Goal: Information Seeking & Learning: Learn about a topic

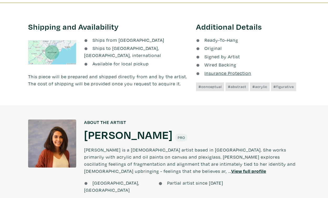
scroll to position [314, 0]
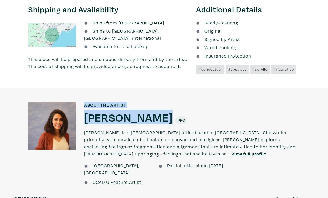
drag, startPoint x: 163, startPoint y: 119, endPoint x: 78, endPoint y: 116, distance: 84.7
click at [78, 116] on div "About the artist About the artist Anam Feerasta Anam Feerasta Pro Anam Feerasta…" at bounding box center [164, 145] width 336 height 86
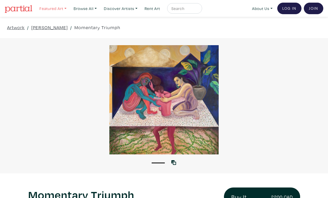
click at [68, 9] on link "Featured Art" at bounding box center [53, 8] width 32 height 11
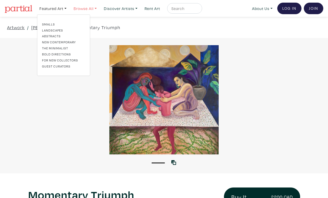
click at [69, 10] on link "Browse All" at bounding box center [53, 8] width 32 height 11
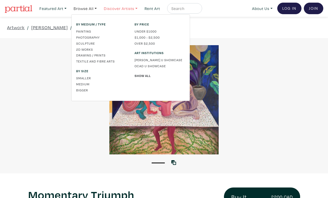
click at [69, 5] on link "Discover Artists" at bounding box center [53, 8] width 32 height 11
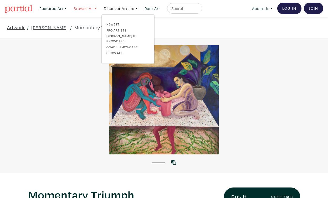
click at [69, 7] on link "Browse All" at bounding box center [53, 8] width 32 height 11
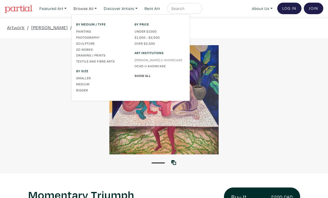
click at [139, 59] on link "[PERSON_NAME] U Showcase" at bounding box center [159, 60] width 50 height 5
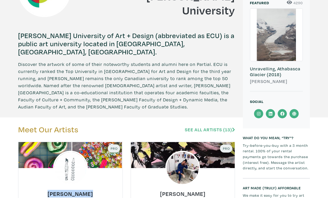
scroll to position [101, 0]
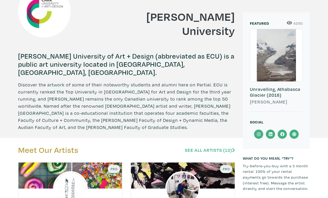
click at [256, 134] on icon at bounding box center [259, 133] width 12 height 9
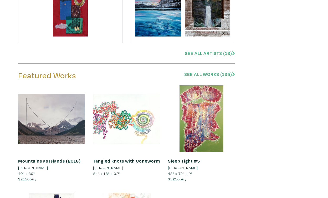
scroll to position [624, 0]
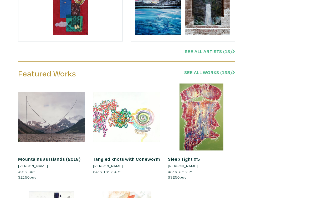
click at [207, 52] on link "See All Artists (13)" at bounding box center [210, 51] width 50 height 6
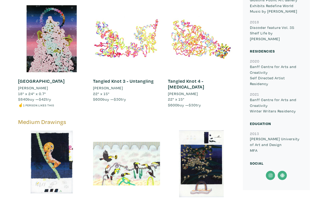
scroll to position [486, 0]
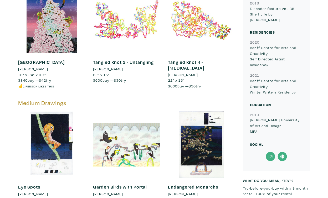
click at [269, 152] on icon at bounding box center [271, 156] width 12 height 9
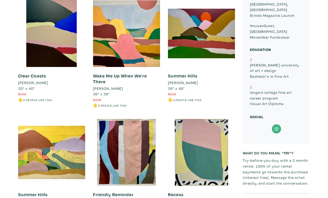
scroll to position [279, 0]
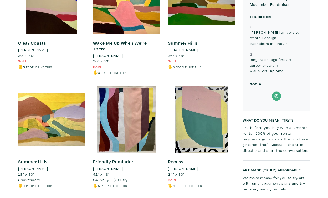
click at [273, 91] on icon at bounding box center [276, 95] width 12 height 9
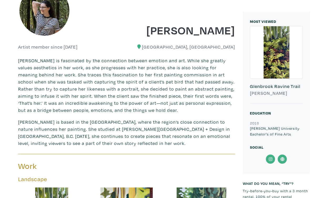
scroll to position [111, 0]
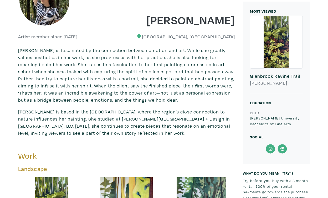
click at [272, 148] on icon at bounding box center [271, 148] width 12 height 9
click at [284, 147] on icon at bounding box center [282, 148] width 12 height 9
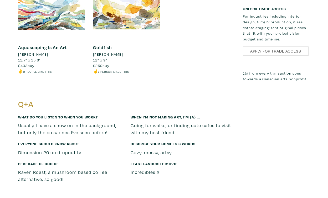
scroll to position [437, 0]
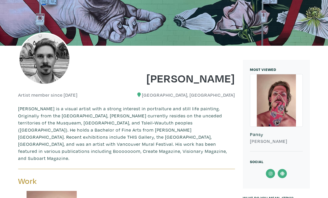
scroll to position [127, 0]
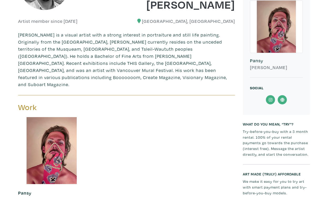
click at [273, 101] on icon at bounding box center [271, 99] width 12 height 9
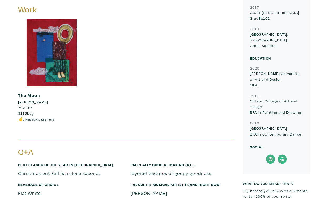
scroll to position [262, 0]
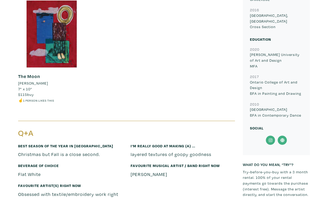
click at [272, 136] on icon at bounding box center [271, 140] width 12 height 9
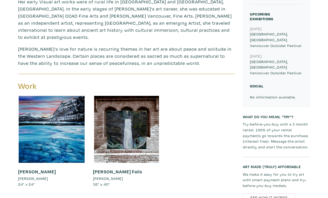
scroll to position [79, 0]
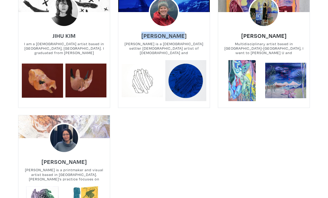
scroll to position [535, 0]
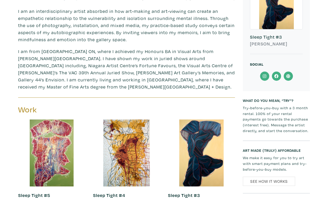
scroll to position [193, 0]
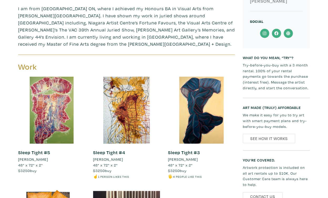
click at [267, 32] on icon at bounding box center [264, 33] width 12 height 9
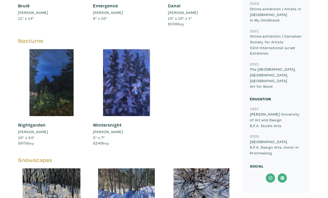
scroll to position [312, 0]
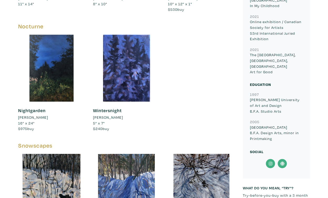
click at [272, 159] on icon at bounding box center [271, 163] width 12 height 9
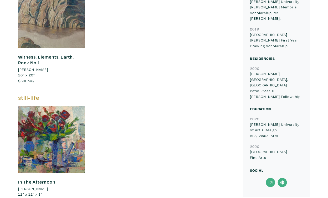
scroll to position [446, 0]
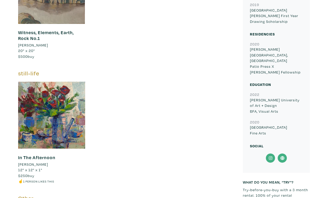
click at [268, 153] on icon at bounding box center [271, 157] width 12 height 9
click at [281, 153] on icon at bounding box center [282, 157] width 12 height 9
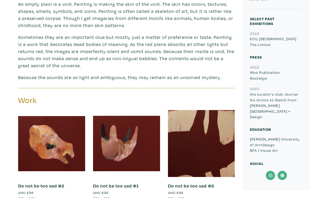
scroll to position [247, 0]
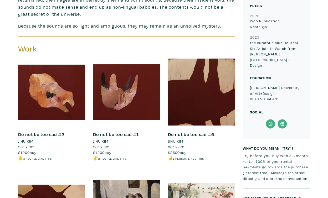
click at [274, 120] on icon at bounding box center [271, 123] width 12 height 9
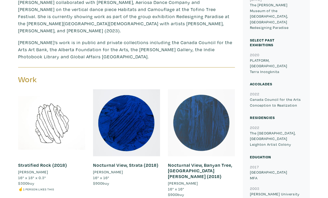
scroll to position [400, 0]
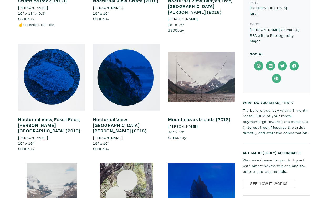
click at [261, 61] on icon at bounding box center [259, 65] width 12 height 9
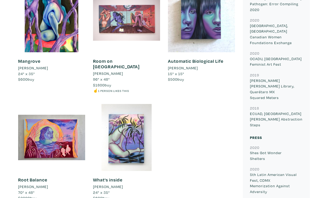
scroll to position [453, 0]
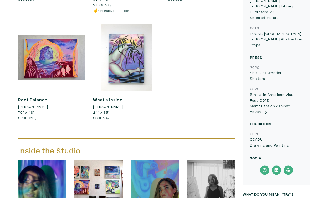
click at [266, 168] on icon at bounding box center [265, 170] width 4 height 4
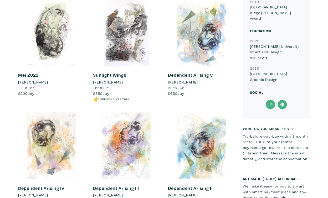
scroll to position [379, 0]
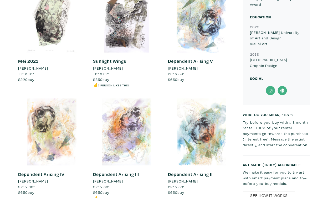
click at [271, 89] on icon at bounding box center [271, 90] width 12 height 9
